Goal: Information Seeking & Learning: Stay updated

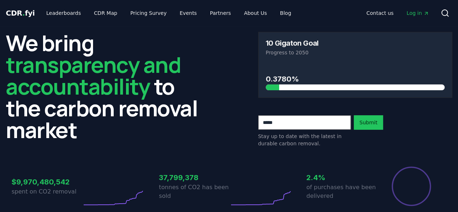
click at [0, 58] on div "We bring transparency and accountability to the carbon removal market 10 Gigato…" at bounding box center [229, 125] width 458 height 198
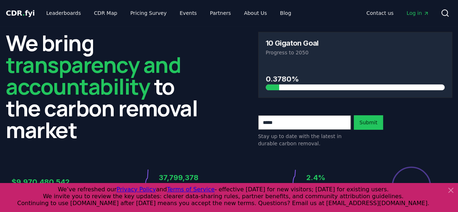
scroll to position [109, 0]
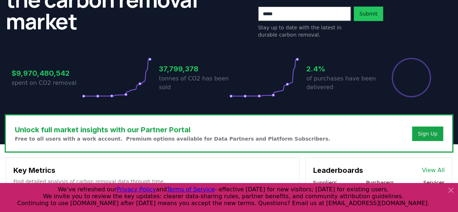
click at [450, 188] on icon at bounding box center [450, 190] width 9 height 9
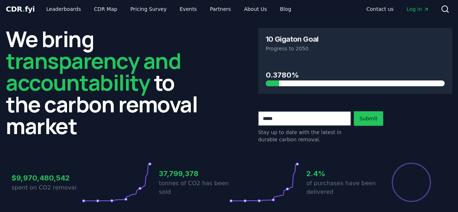
scroll to position [0, 0]
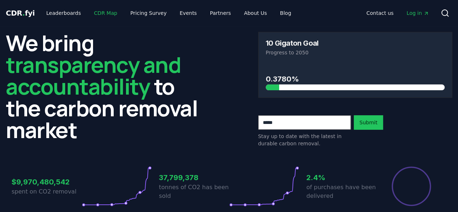
click at [92, 10] on link "CDR Map" at bounding box center [105, 13] width 35 height 13
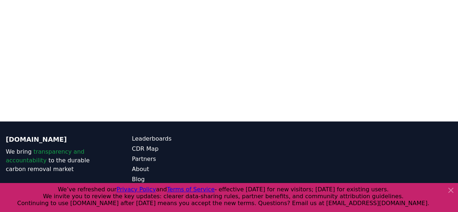
scroll to position [194, 0]
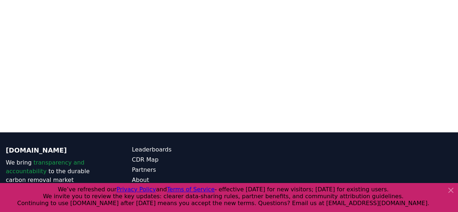
click at [452, 189] on icon at bounding box center [450, 190] width 9 height 9
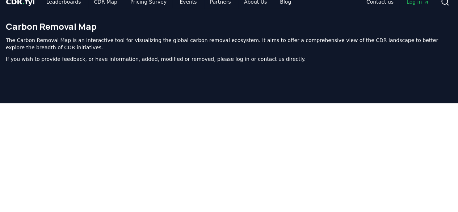
scroll to position [0, 0]
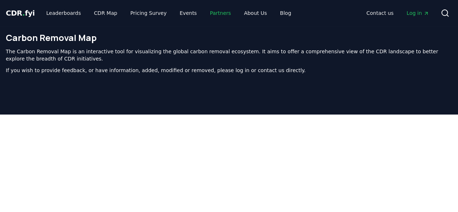
click at [211, 13] on link "Partners" at bounding box center [220, 13] width 33 height 13
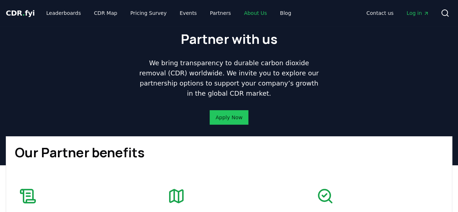
click at [242, 13] on link "About Us" at bounding box center [255, 13] width 34 height 13
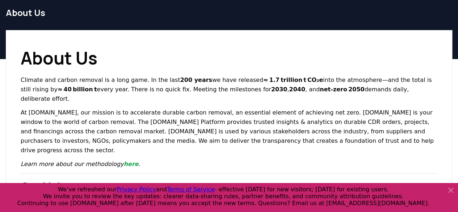
scroll to position [36, 0]
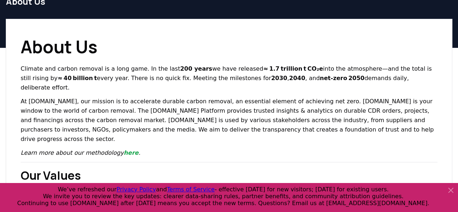
click at [452, 189] on icon at bounding box center [450, 190] width 9 height 9
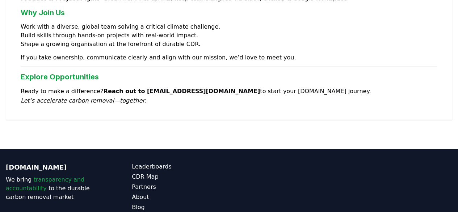
scroll to position [701, 0]
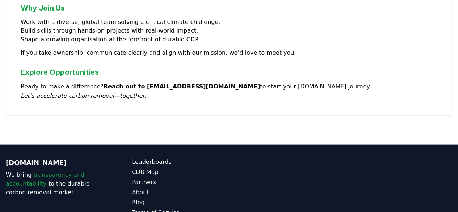
click at [142, 188] on link "About" at bounding box center [180, 192] width 97 height 9
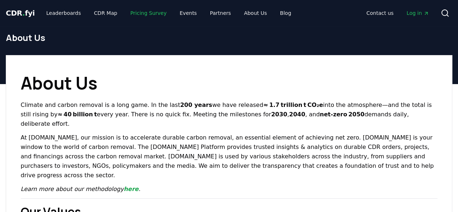
click at [137, 11] on link "Pricing Survey" at bounding box center [149, 13] width 48 height 13
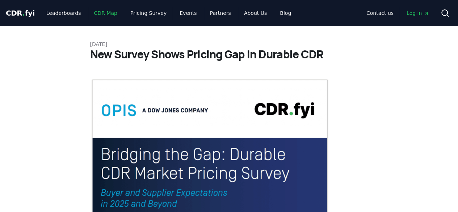
click at [102, 12] on link "CDR Map" at bounding box center [105, 13] width 35 height 13
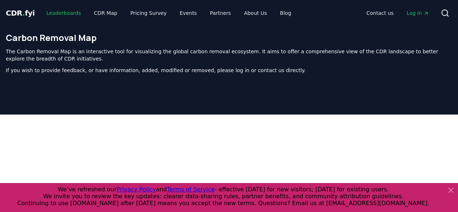
click at [60, 14] on link "Leaderboards" at bounding box center [64, 13] width 46 height 13
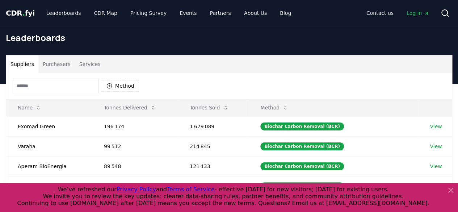
click at [453, 190] on icon at bounding box center [450, 190] width 9 height 9
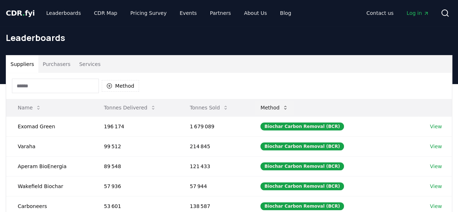
click at [281, 103] on button "Method" at bounding box center [274, 107] width 39 height 14
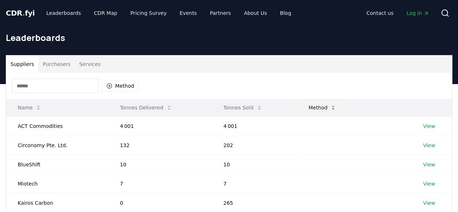
click at [317, 105] on button "Method" at bounding box center [322, 107] width 39 height 14
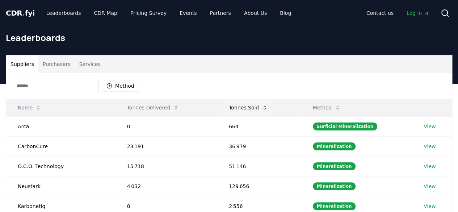
click at [248, 107] on button "Tonnes Sold" at bounding box center [248, 107] width 50 height 14
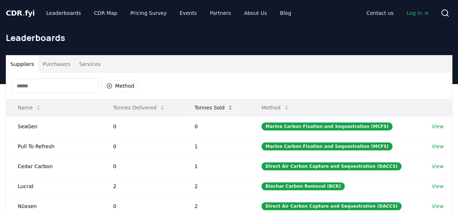
drag, startPoint x: 241, startPoint y: 105, endPoint x: 224, endPoint y: 107, distance: 17.5
click at [240, 105] on th "Tonnes Sold" at bounding box center [216, 107] width 67 height 17
click at [218, 107] on button "Tonnes Sold" at bounding box center [214, 107] width 50 height 14
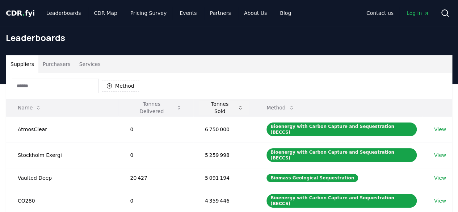
click at [226, 108] on button "Tonnes Sold" at bounding box center [224, 107] width 50 height 14
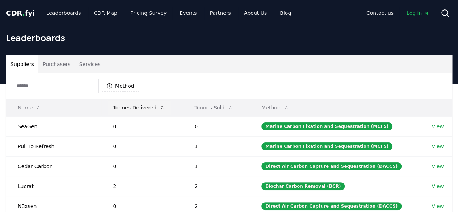
click at [140, 108] on button "Tonnes Delivered" at bounding box center [139, 107] width 64 height 14
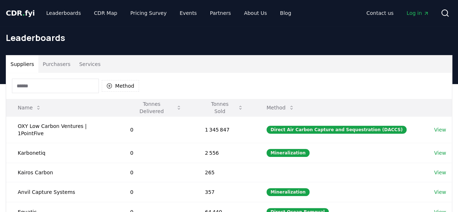
click at [177, 105] on button "Tonnes Delivered" at bounding box center [155, 107] width 63 height 14
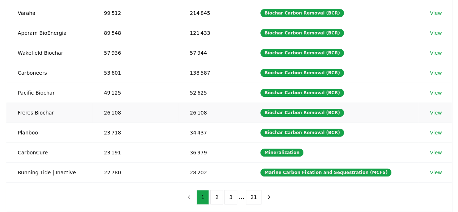
scroll to position [145, 0]
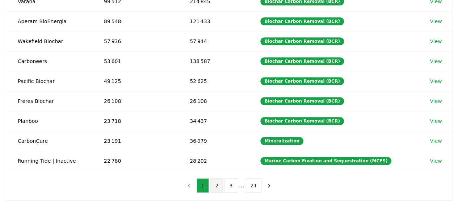
click at [215, 180] on button "2" at bounding box center [216, 185] width 13 height 14
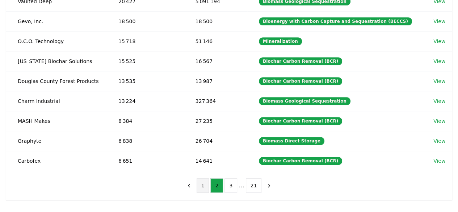
click at [207, 182] on button "1" at bounding box center [203, 185] width 13 height 14
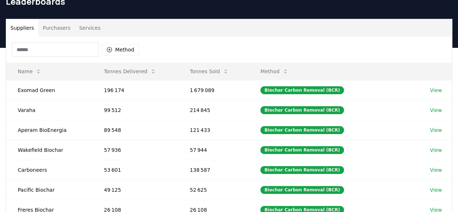
scroll to position [0, 0]
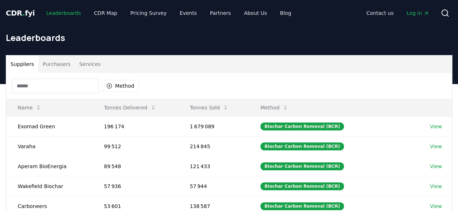
click at [69, 10] on link "Leaderboards" at bounding box center [64, 13] width 46 height 13
click at [61, 12] on link "Leaderboards" at bounding box center [64, 13] width 46 height 13
click at [274, 12] on link "Blog" at bounding box center [285, 13] width 23 height 13
click at [248, 14] on link "About Us" at bounding box center [255, 13] width 34 height 13
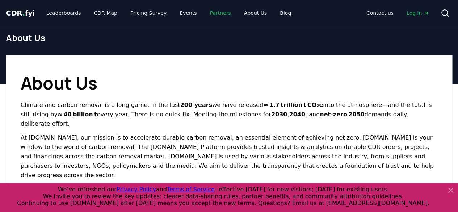
click at [204, 11] on link "Partners" at bounding box center [220, 13] width 33 height 13
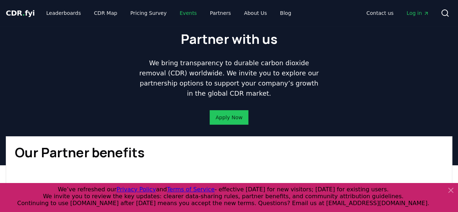
click at [179, 13] on link "Events" at bounding box center [188, 13] width 29 height 13
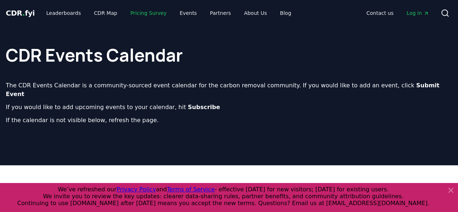
click at [154, 11] on link "Pricing Survey" at bounding box center [149, 13] width 48 height 13
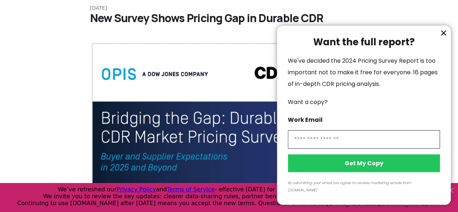
scroll to position [72, 0]
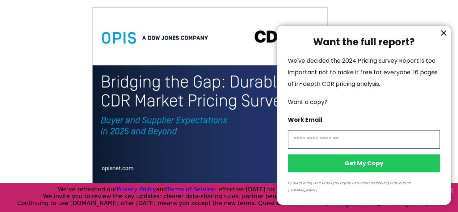
click at [443, 35] on icon "information" at bounding box center [443, 33] width 4 height 4
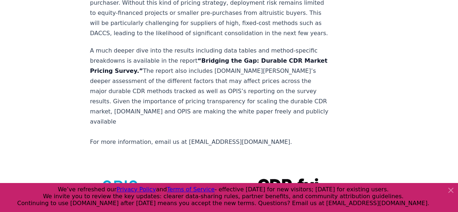
scroll to position [1521, 0]
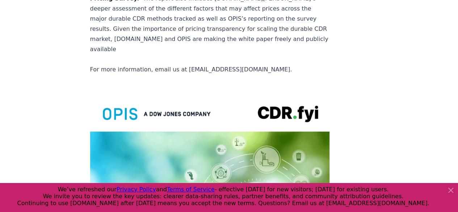
click at [450, 190] on icon at bounding box center [450, 190] width 9 height 9
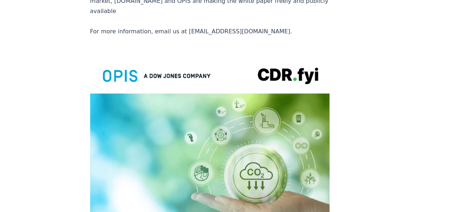
scroll to position [1593, 0]
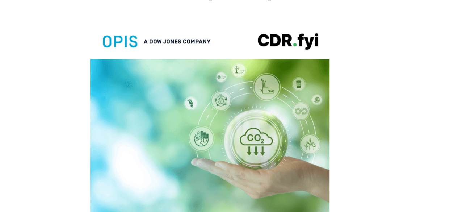
click at [227, 126] on img at bounding box center [210, 176] width 240 height 312
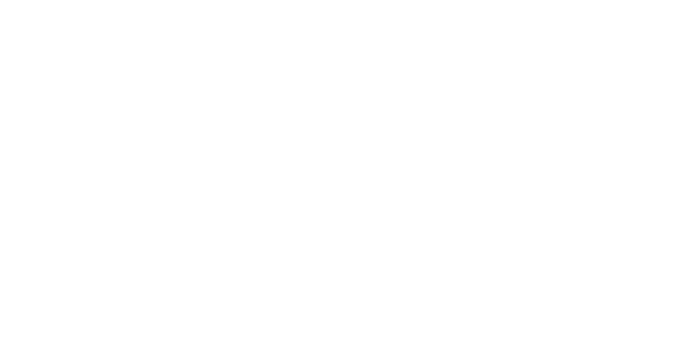
scroll to position [579, 0]
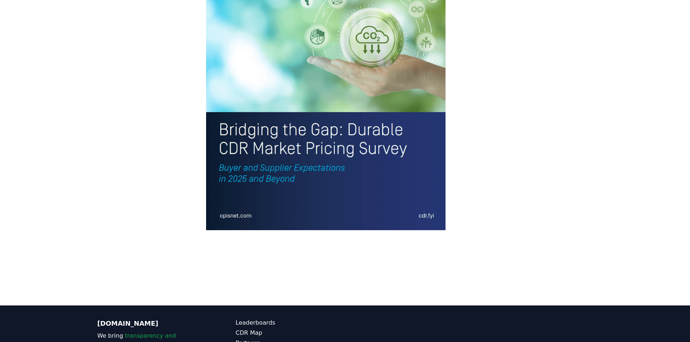
scroll to position [1613, 0]
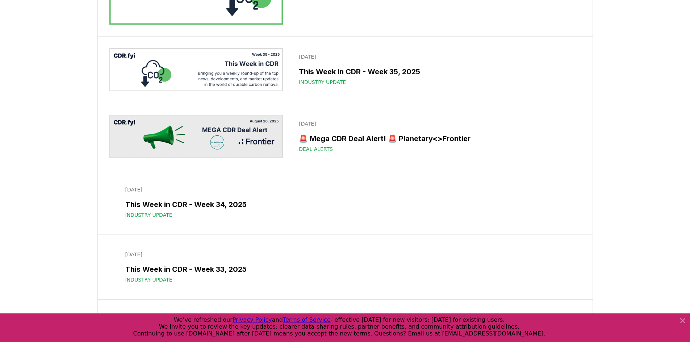
scroll to position [362, 0]
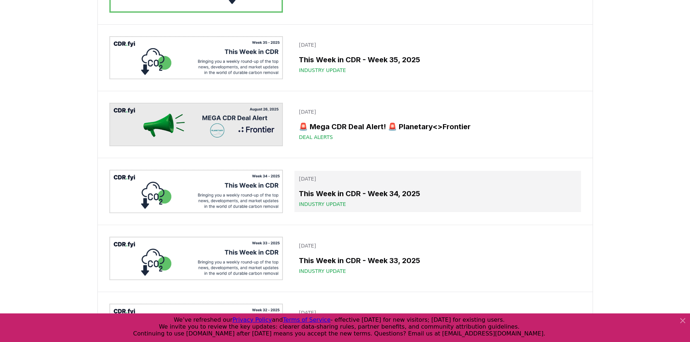
click at [411, 192] on h3 "This Week in CDR - Week 34, 2025" at bounding box center [437, 193] width 277 height 11
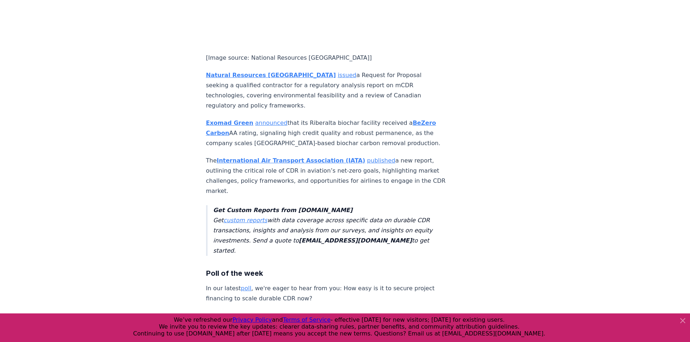
scroll to position [1625, 0]
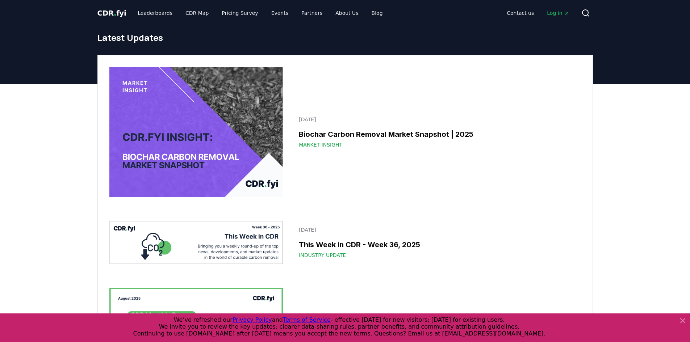
click at [114, 10] on span "." at bounding box center [115, 13] width 3 height 9
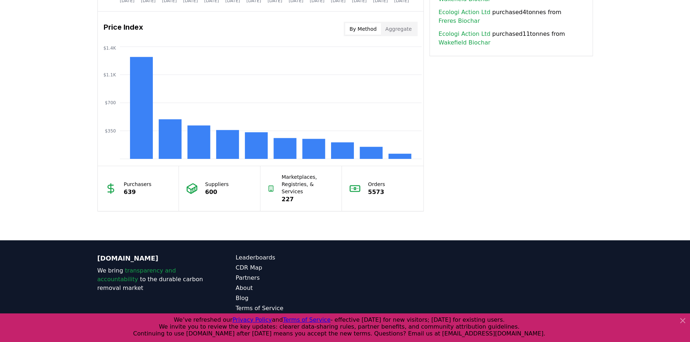
scroll to position [599, 0]
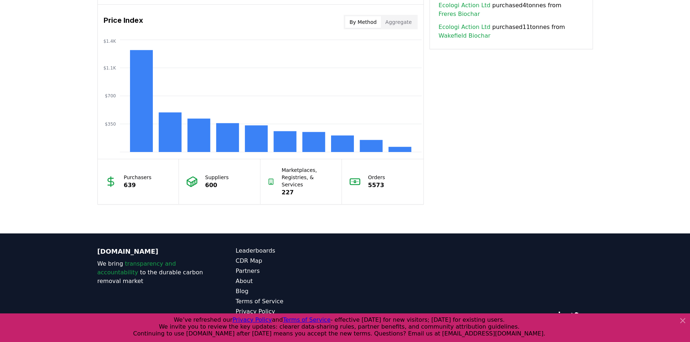
click at [458, 211] on icon at bounding box center [682, 320] width 9 height 9
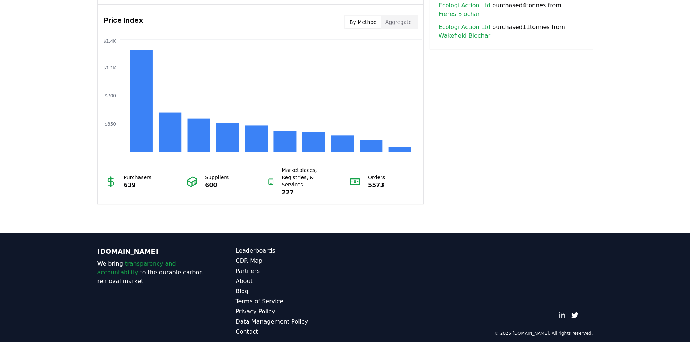
click at [458, 211] on icon "LinkedIn" at bounding box center [561, 315] width 7 height 7
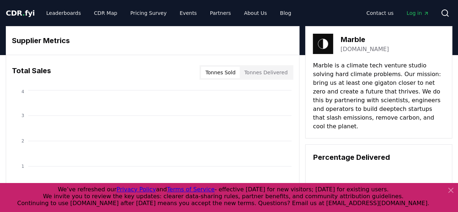
click at [353, 50] on link "[DOMAIN_NAME]" at bounding box center [364, 49] width 49 height 9
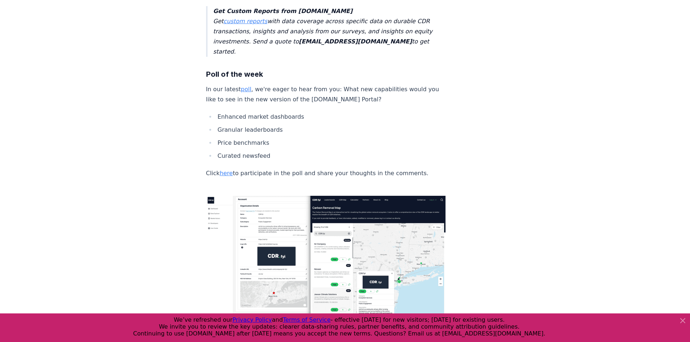
scroll to position [1883, 0]
